Goal: Information Seeking & Learning: Learn about a topic

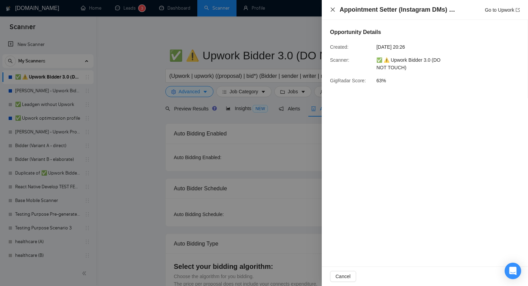
click at [333, 12] on icon "close" at bounding box center [332, 9] width 5 height 5
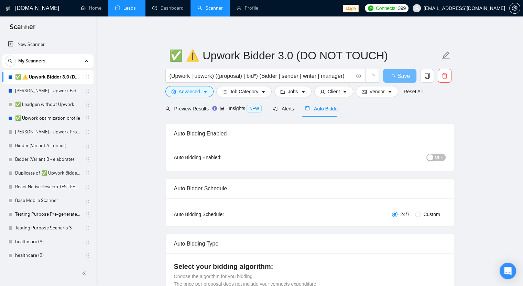
drag, startPoint x: 0, startPoint y: 0, endPoint x: 120, endPoint y: 9, distance: 120.6
click at [120, 9] on link "Leads" at bounding box center [126, 8] width 23 height 6
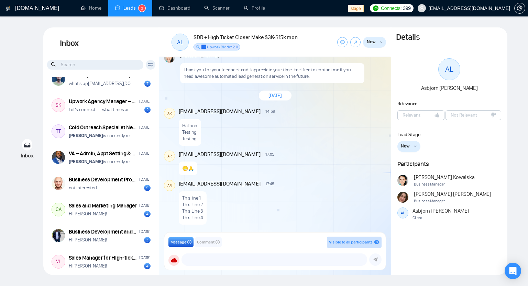
scroll to position [172, 0]
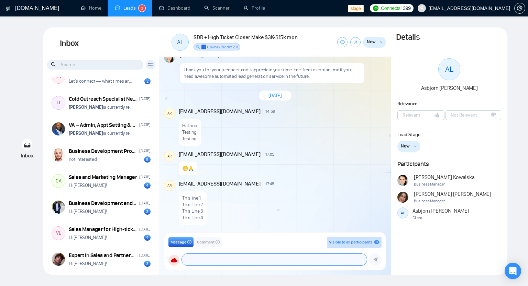
click at [206, 255] on textarea at bounding box center [274, 260] width 185 height 12
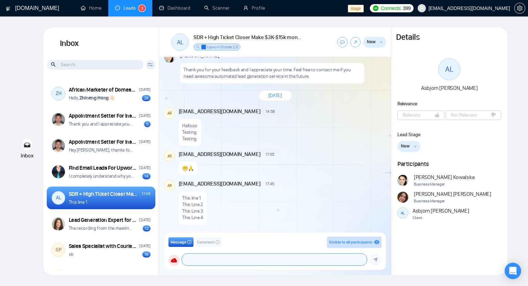
scroll to position [1507, 0]
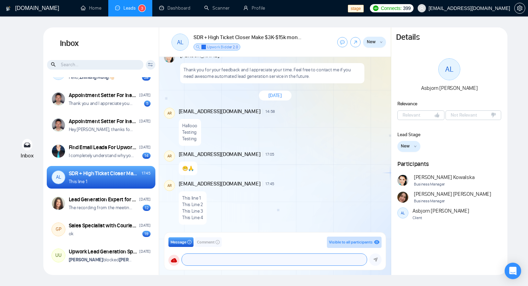
click at [190, 262] on textarea at bounding box center [274, 260] width 185 height 12
click at [518, 52] on div "GigRadar.io Home Leads 3 Dashboard Scanner Profile stage Connects: 399 workwise…" at bounding box center [264, 143] width 528 height 286
drag, startPoint x: 204, startPoint y: 261, endPoint x: 204, endPoint y: 258, distance: 3.8
click at [204, 261] on textarea at bounding box center [274, 260] width 185 height 12
click at [206, 244] on span "Comment" at bounding box center [206, 242] width 18 height 7
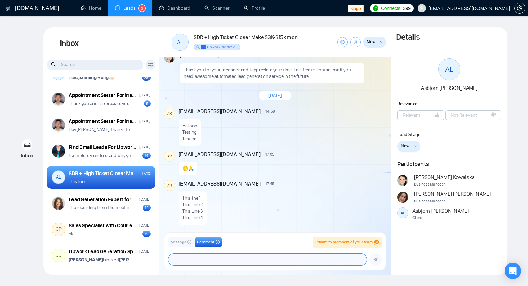
click at [213, 258] on textarea at bounding box center [267, 260] width 198 height 12
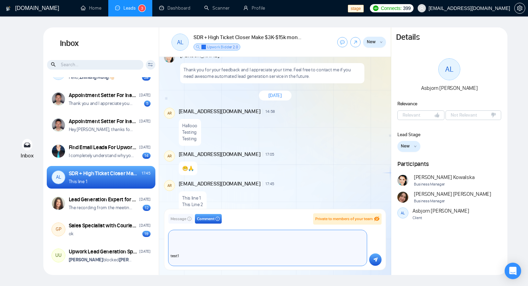
scroll to position [25, 0]
type textarea "Hello 1 heloo 2 test1 test2"
click at [378, 262] on button "submit" at bounding box center [375, 260] width 12 height 12
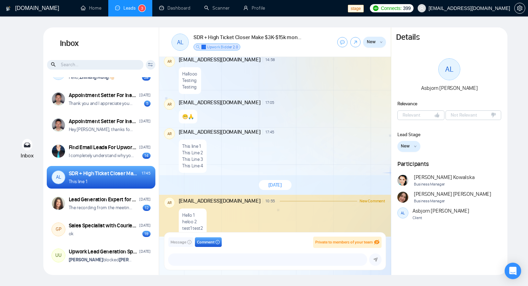
scroll to position [369, 0]
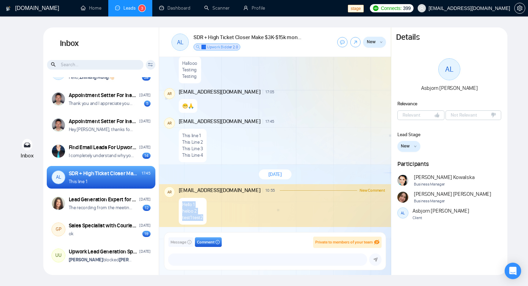
drag, startPoint x: 203, startPoint y: 219, endPoint x: 180, endPoint y: 202, distance: 28.3
click at [179, 202] on div "Hello 1 heloo 2 test1 test2" at bounding box center [193, 211] width 28 height 27
click at [227, 150] on div "This line 1 This Line 2 This Line 3 This Line 4" at bounding box center [282, 143] width 206 height 37
drag, startPoint x: 203, startPoint y: 218, endPoint x: 179, endPoint y: 198, distance: 31.0
click at [179, 198] on div "Hello 1 heloo 2 test1 test2" at bounding box center [193, 211] width 28 height 27
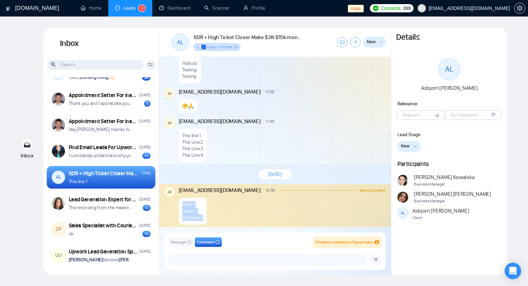
click at [186, 213] on p "heloo 2" at bounding box center [192, 211] width 21 height 7
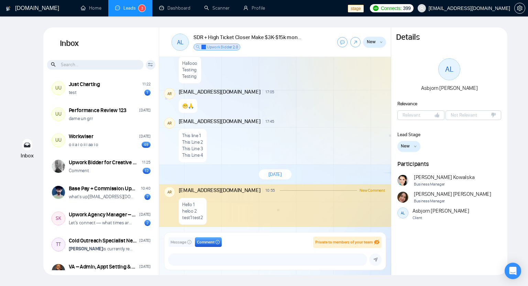
scroll to position [0, 0]
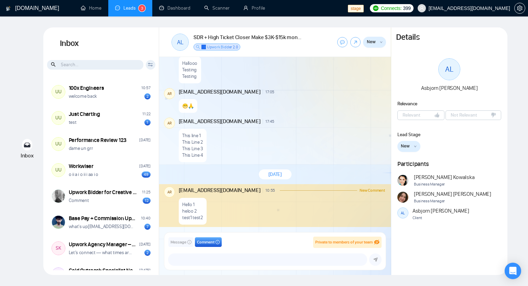
click at [89, 63] on input at bounding box center [95, 65] width 96 height 10
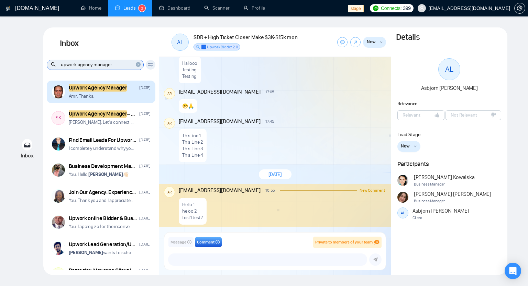
type input "upwork agency manager"
click at [114, 97] on div "Amr: Thanks." at bounding box center [110, 96] width 82 height 7
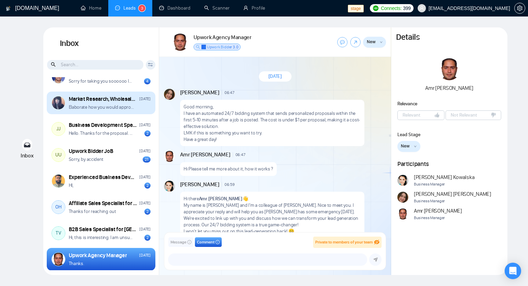
scroll to position [889, 0]
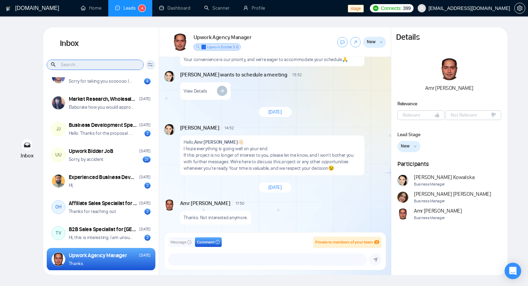
click at [87, 65] on input at bounding box center [95, 65] width 96 height 10
click at [423, 195] on span "Andrian Marsella" at bounding box center [452, 195] width 77 height 8
click at [95, 64] on input at bounding box center [95, 65] width 96 height 10
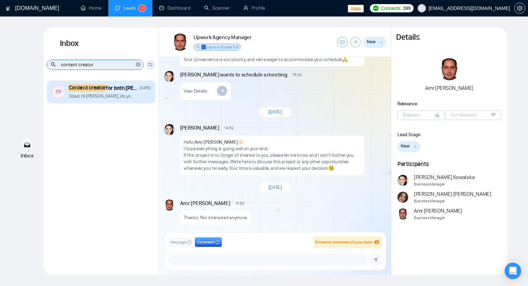
type input "content creator"
click at [108, 92] on div "Content creator for both Kajabi and Clickfunnels April 23, 2024 Oded: Hi Agnies…" at bounding box center [110, 92] width 82 height 15
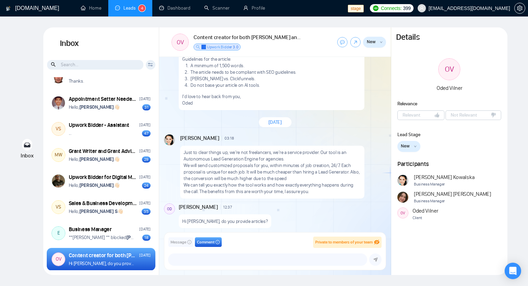
scroll to position [179, 0]
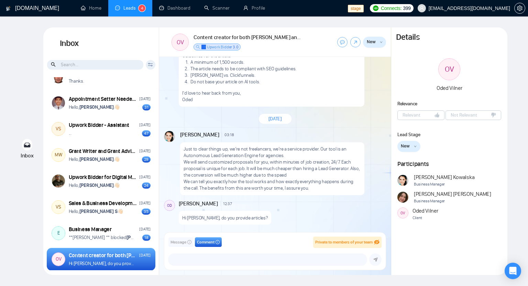
click at [462, 8] on span "[EMAIL_ADDRESS][DOMAIN_NAME]" at bounding box center [468, 8] width 81 height 0
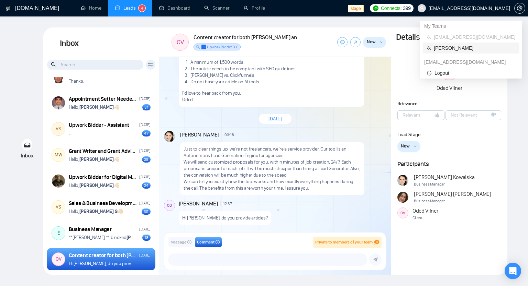
click at [441, 48] on span "[PERSON_NAME]" at bounding box center [474, 48] width 81 height 8
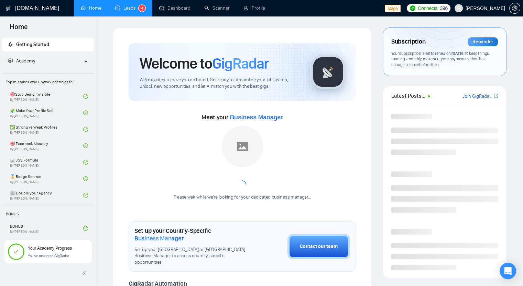
click at [125, 7] on link "Leads 4" at bounding box center [130, 8] width 30 height 6
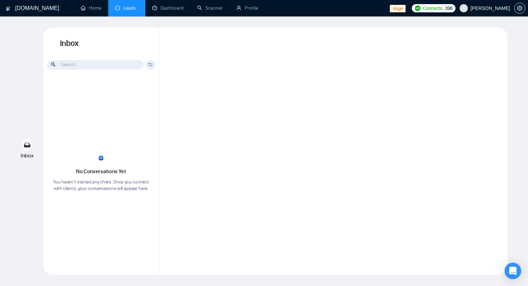
click at [125, 7] on link "Leads" at bounding box center [126, 8] width 23 height 6
click at [81, 9] on link "Home" at bounding box center [91, 8] width 21 height 6
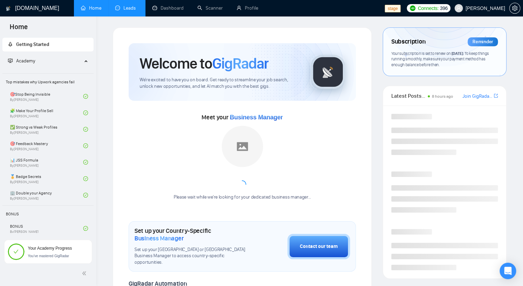
click at [126, 7] on link "Leads" at bounding box center [126, 8] width 23 height 6
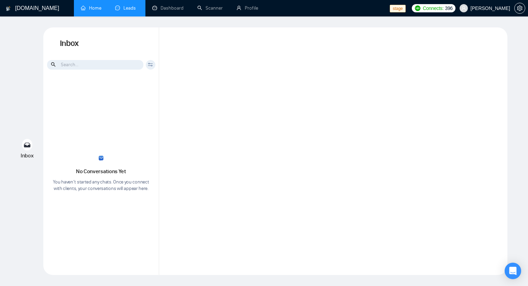
click at [101, 9] on link "Home" at bounding box center [91, 8] width 21 height 6
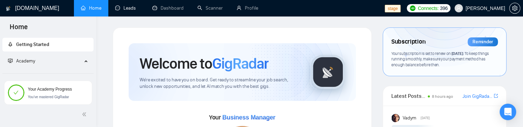
drag, startPoint x: 120, startPoint y: 6, endPoint x: 250, endPoint y: 24, distance: 131.7
click at [134, 5] on link "Leads" at bounding box center [126, 8] width 23 height 6
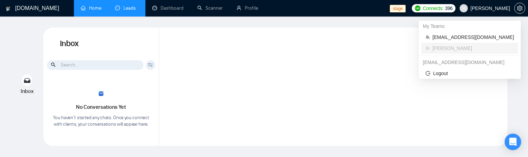
drag, startPoint x: 485, startPoint y: 9, endPoint x: 510, endPoint y: 10, distance: 24.5
click at [510, 10] on span "[PERSON_NAME]" at bounding box center [484, 8] width 59 height 22
click at [509, 9] on span "[PERSON_NAME]" at bounding box center [484, 8] width 59 height 22
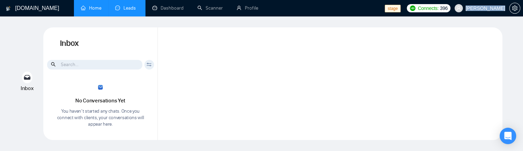
copy span "[PERSON_NAME]"
click at [244, 11] on link "Profile" at bounding box center [247, 8] width 22 height 6
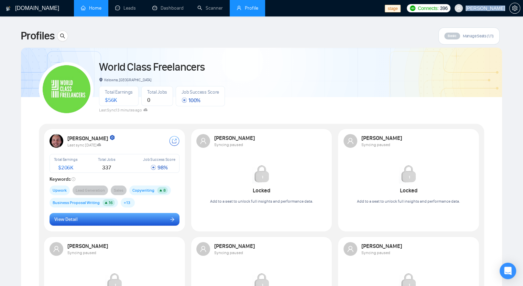
click at [122, 213] on button "View Detail" at bounding box center [114, 219] width 130 height 13
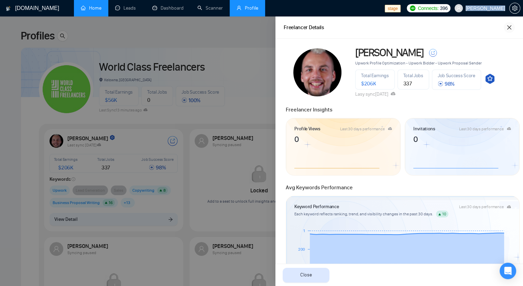
drag, startPoint x: 509, startPoint y: 27, endPoint x: 488, endPoint y: 42, distance: 25.6
click at [509, 27] on icon "close" at bounding box center [509, 27] width 4 height 4
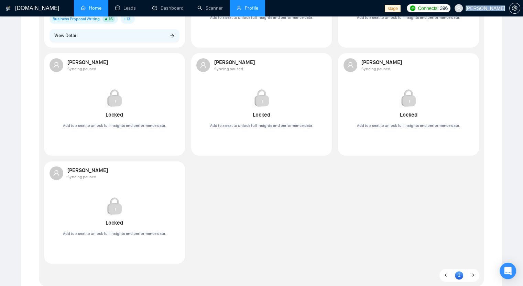
scroll to position [279, 0]
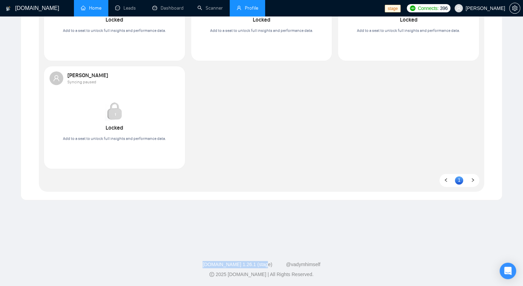
drag, startPoint x: 205, startPoint y: 261, endPoint x: 274, endPoint y: 260, distance: 69.7
click at [274, 260] on footer "GigRadar.io 1.26.1 (stage) @vadymhimself 2025 GigRadar.io | All Rights Reserved." at bounding box center [261, 266] width 523 height 42
copy link "[DOMAIN_NAME] 1.26.1 (stage)"
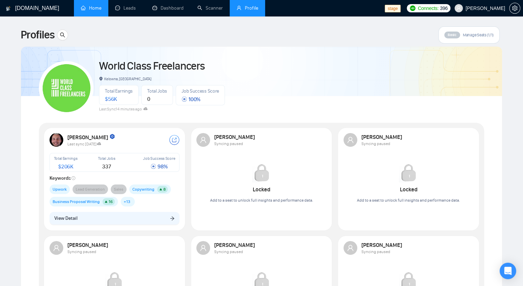
scroll to position [0, 0]
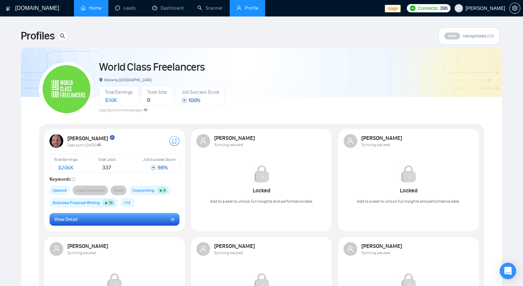
click at [117, 220] on button "View Detail" at bounding box center [114, 219] width 130 height 13
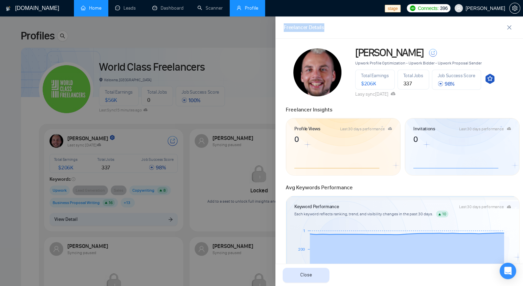
drag, startPoint x: 332, startPoint y: 26, endPoint x: 284, endPoint y: 26, distance: 48.4
click at [284, 26] on div "Freelancer Details" at bounding box center [393, 27] width 220 height 9
copy div "Freelancer Details"
drag, startPoint x: 283, startPoint y: 188, endPoint x: 358, endPoint y: 184, distance: 74.6
click at [358, 184] on div "Avg Keywords Performance" at bounding box center [402, 186] width 238 height 12
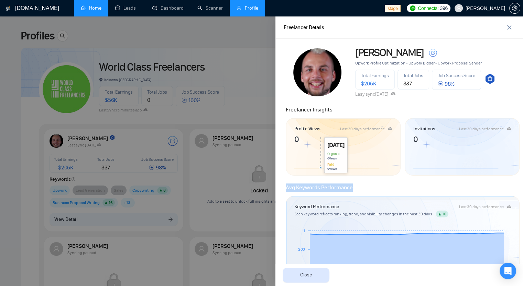
copy span "Avg Keywords Performance"
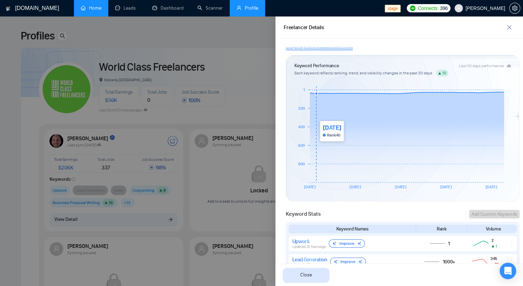
scroll to position [72, 0]
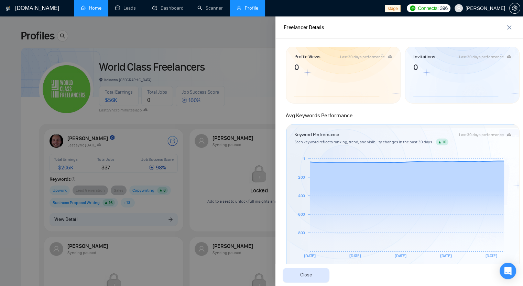
drag, startPoint x: 285, startPoint y: 115, endPoint x: 357, endPoint y: 116, distance: 71.8
click at [357, 116] on div "Avg Keywords Performance" at bounding box center [402, 114] width 238 height 12
copy span "Avg Keywords Performance"
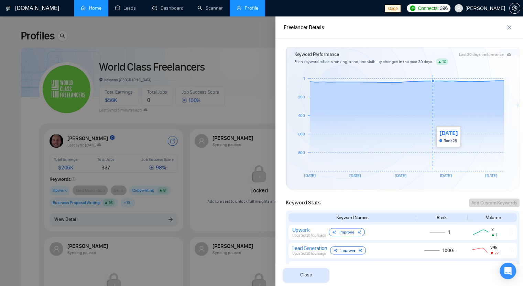
scroll to position [141, 0]
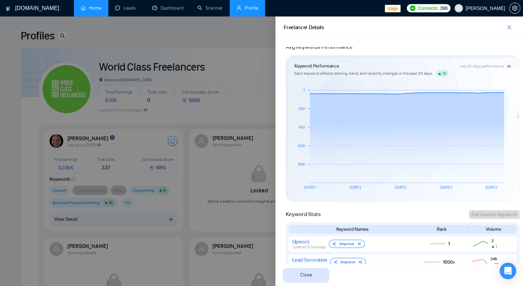
click at [440, 72] on icon at bounding box center [439, 73] width 3 height 3
click at [438, 73] on icon at bounding box center [439, 74] width 2 height 2
click at [457, 78] on div "Each keyword reflects ranking, trend, and visibility changes in the past 30 day…" at bounding box center [402, 132] width 216 height 125
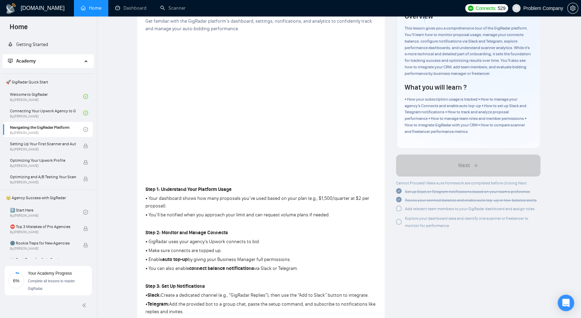
scroll to position [55, 0]
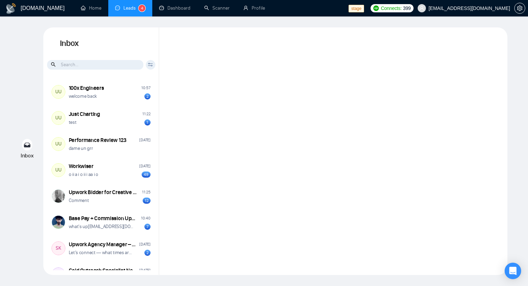
click at [190, 67] on div at bounding box center [333, 151] width 348 height 248
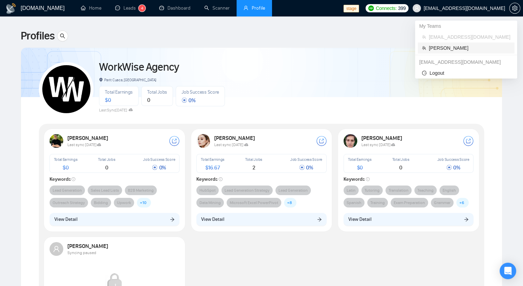
click at [449, 47] on span "[PERSON_NAME]" at bounding box center [468, 48] width 81 height 8
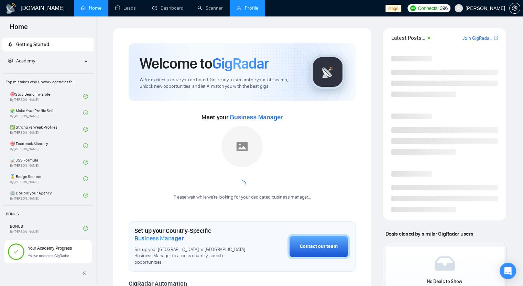
click at [249, 11] on link "Profile" at bounding box center [247, 8] width 22 height 6
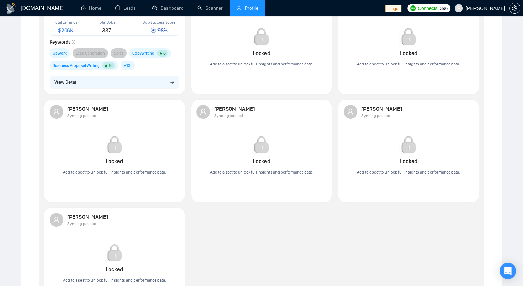
scroll to position [137, 0]
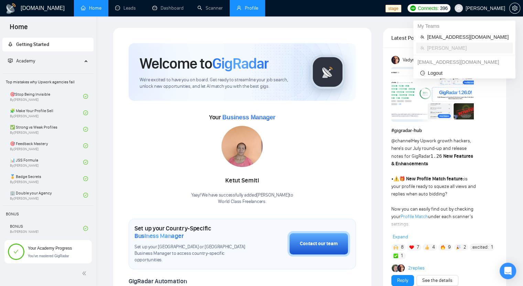
click at [494, 8] on span "[PERSON_NAME]" at bounding box center [485, 8] width 40 height 0
click at [469, 38] on span "[EMAIL_ADDRESS][DOMAIN_NAME]" at bounding box center [467, 37] width 81 height 8
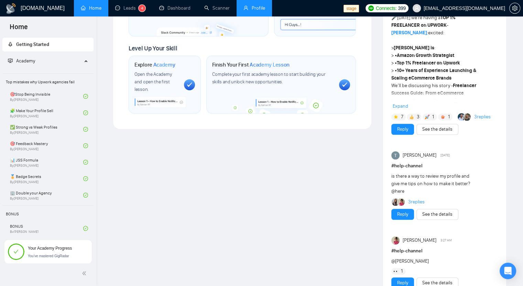
scroll to position [683, 0]
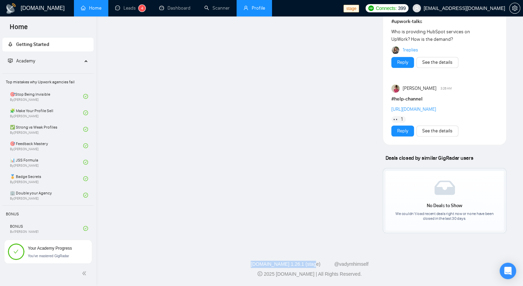
drag, startPoint x: 245, startPoint y: 264, endPoint x: 317, endPoint y: 266, distance: 71.8
click at [317, 266] on div "[DOMAIN_NAME] 1.26.1 (stage) @vadymhimself" at bounding box center [309, 264] width 415 height 7
copy link "[DOMAIN_NAME] 1.26.1 (stage)"
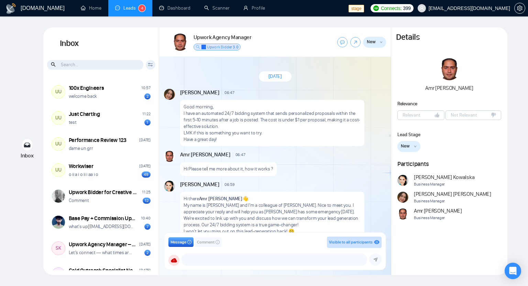
scroll to position [889, 0]
